Goal: Check status: Check status

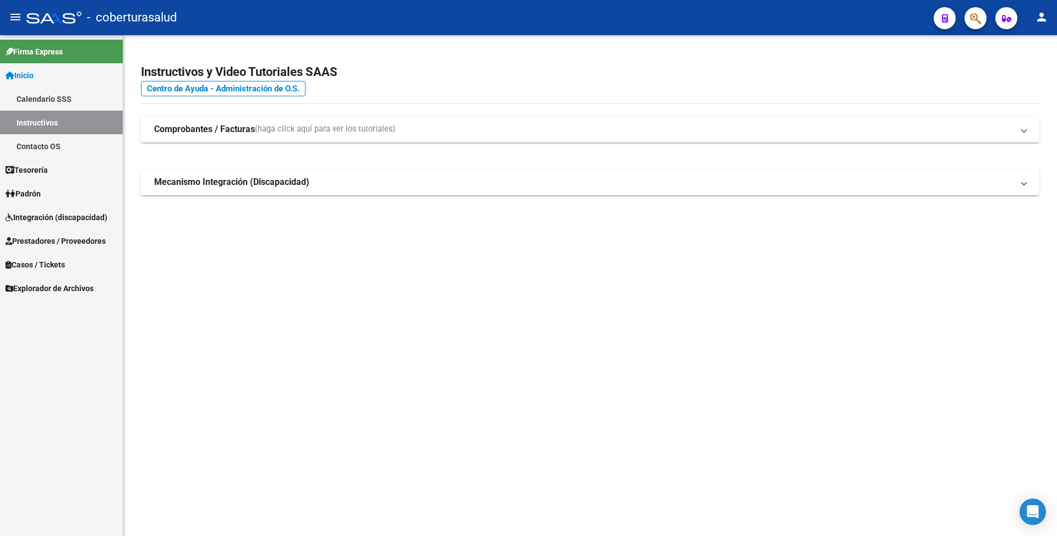
click at [88, 208] on link "Integración (discapacidad)" at bounding box center [61, 217] width 123 height 24
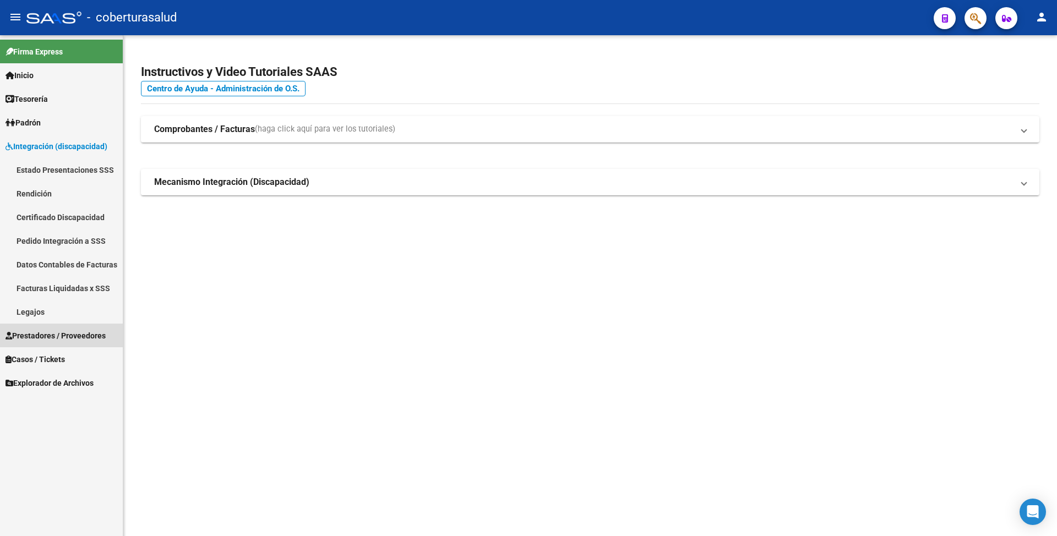
click at [41, 340] on span "Prestadores / Proveedores" at bounding box center [56, 336] width 100 height 12
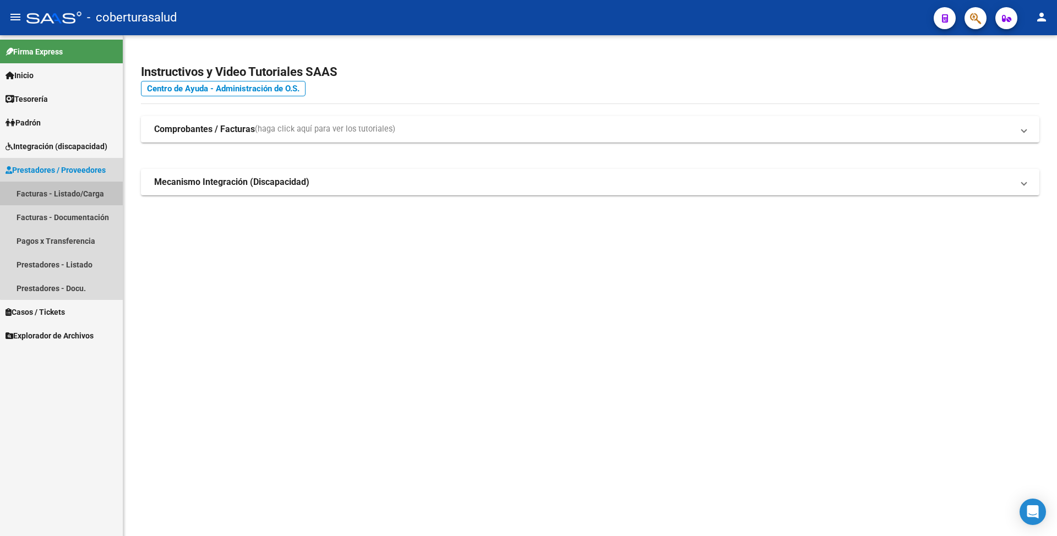
click at [78, 190] on link "Facturas - Listado/Carga" at bounding box center [61, 194] width 123 height 24
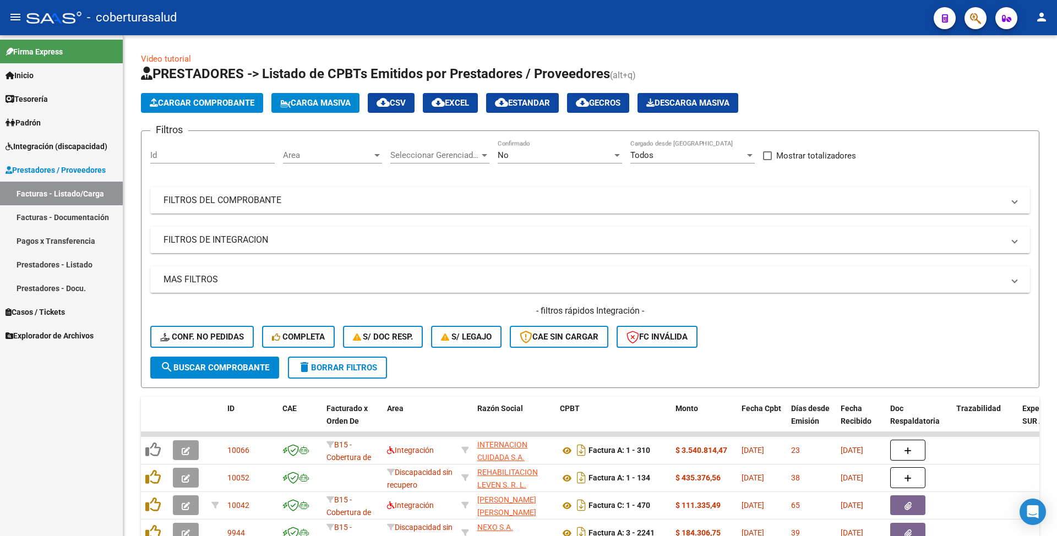
click at [253, 199] on mat-panel-title "FILTROS DEL COMPROBANTE" at bounding box center [583, 200] width 840 height 12
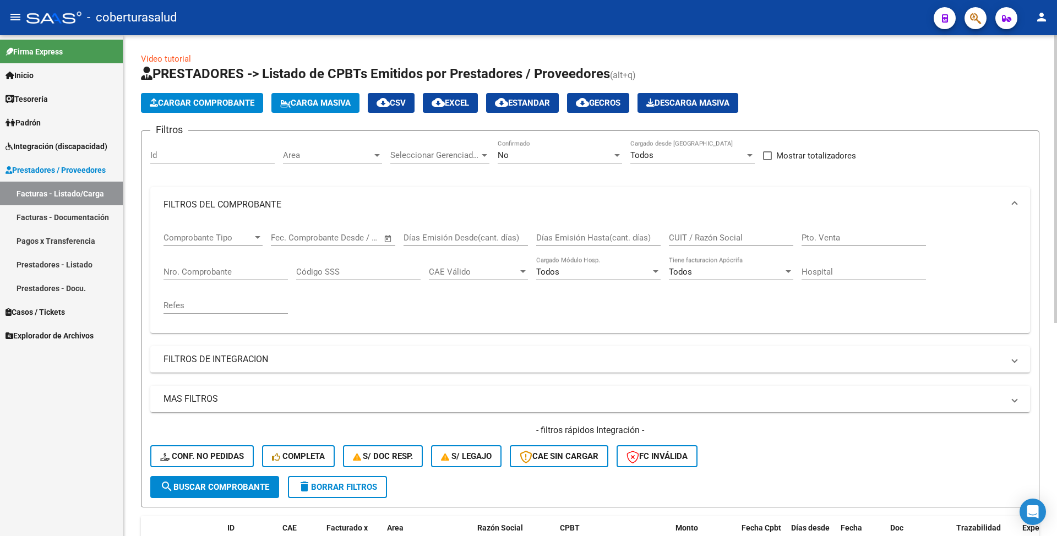
click at [701, 230] on div "CUIT / Razón Social" at bounding box center [731, 234] width 124 height 24
paste input "27562884039"
type input "27562884039"
click at [190, 484] on span "search Buscar Comprobante" at bounding box center [214, 487] width 109 height 10
click at [578, 149] on div "No Confirmado" at bounding box center [560, 152] width 124 height 24
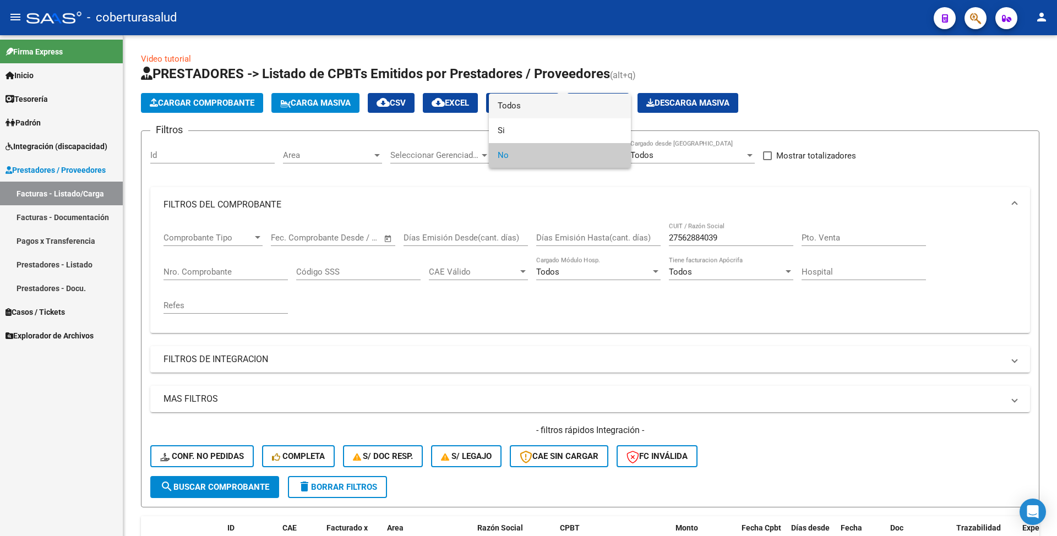
click at [534, 111] on span "Todos" at bounding box center [560, 106] width 124 height 25
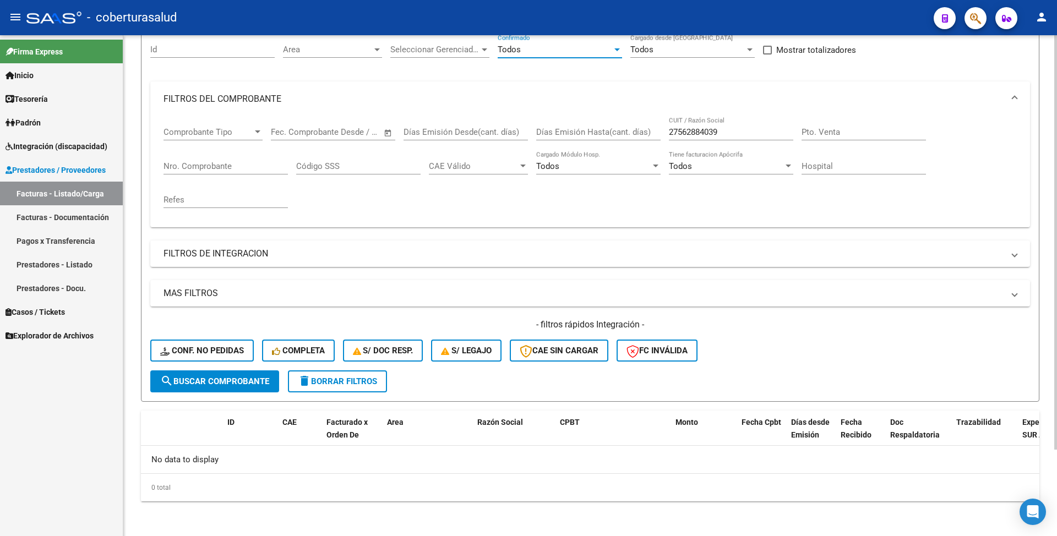
click at [219, 389] on button "search Buscar Comprobante" at bounding box center [214, 381] width 129 height 22
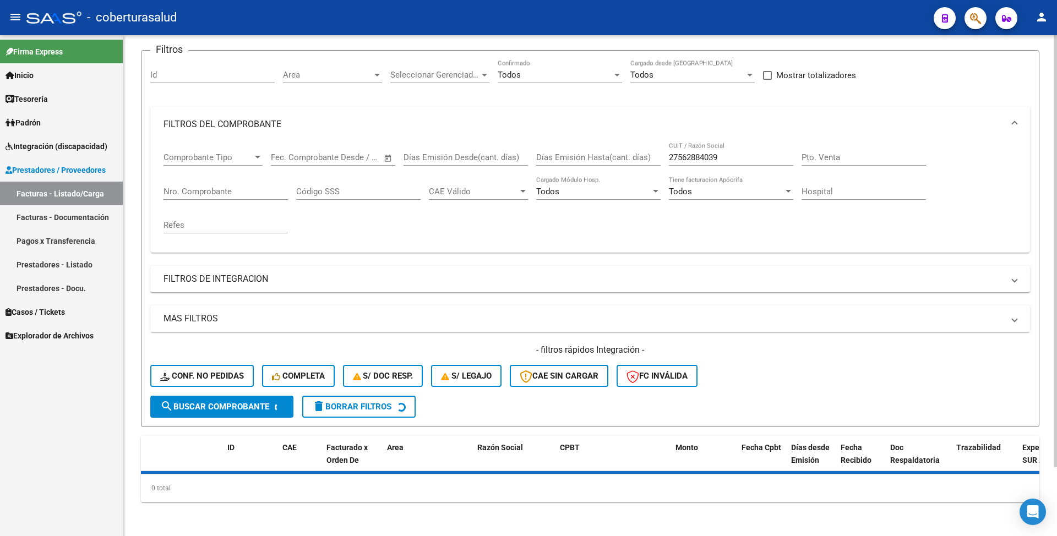
scroll to position [106, 0]
